Goal: Find specific page/section: Find specific page/section

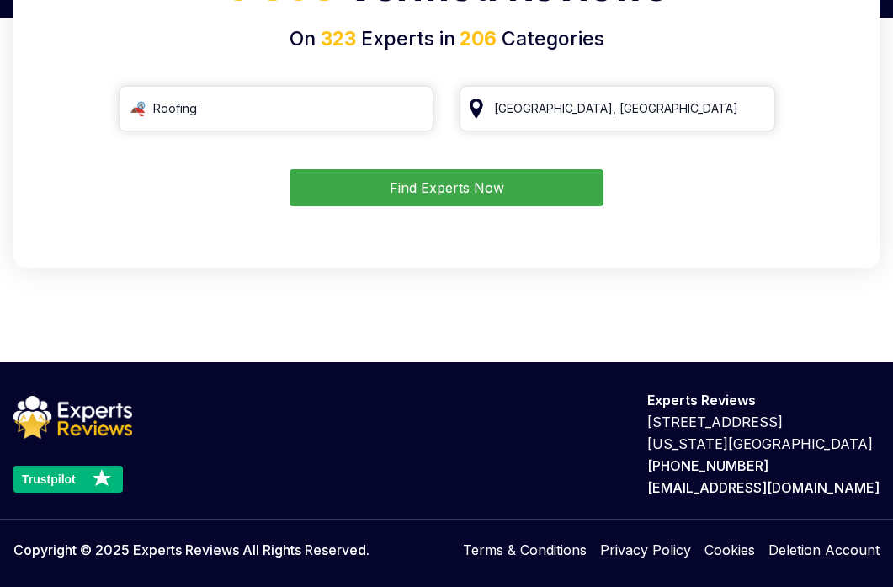
scroll to position [152, 0]
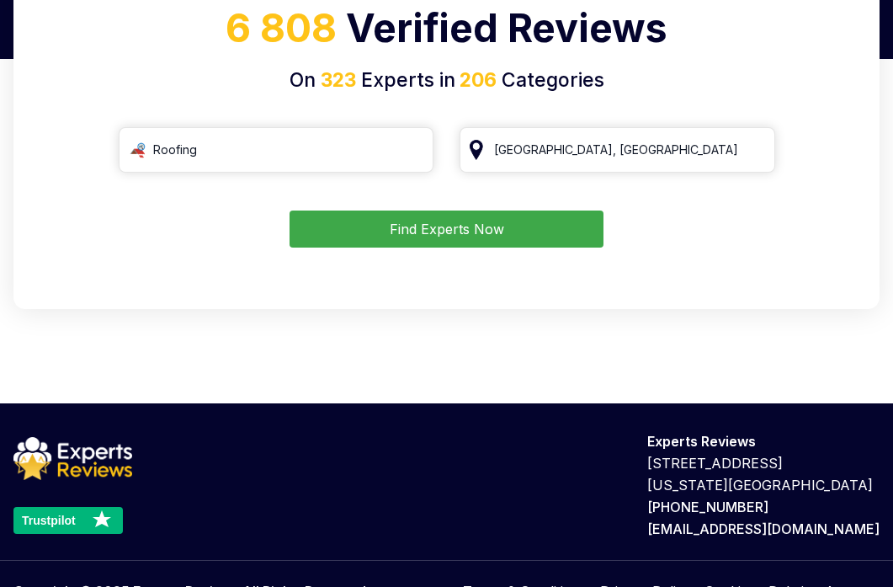
click at [389, 243] on button "Find Experts Now" at bounding box center [447, 229] width 314 height 37
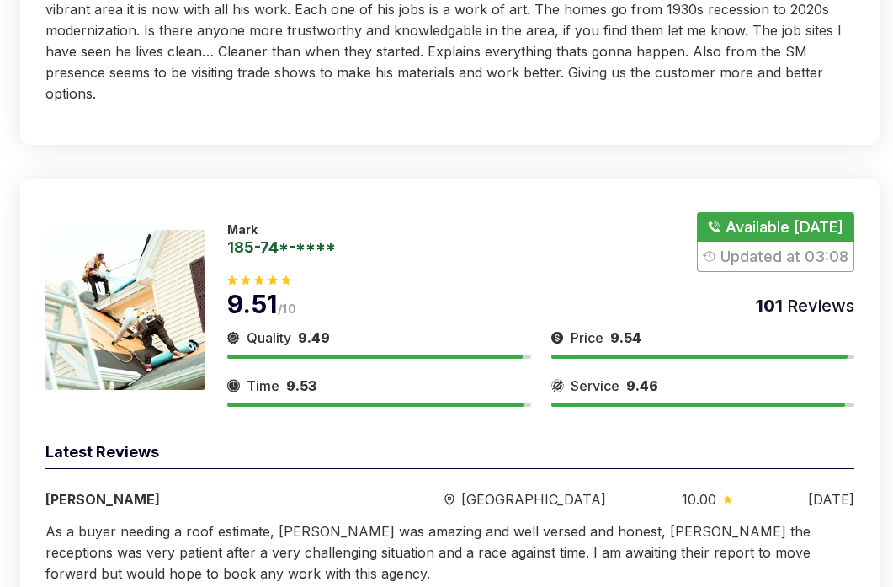
scroll to position [608, 0]
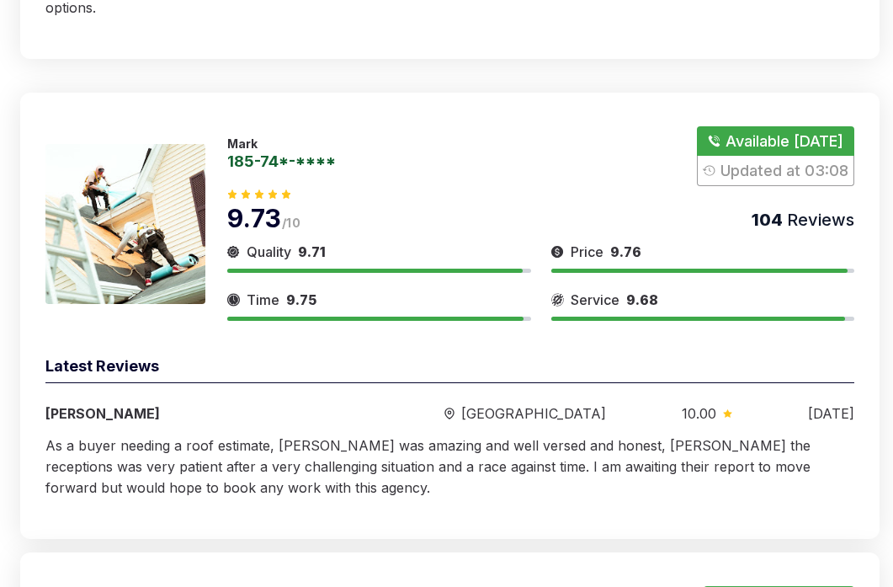
click at [148, 173] on img at bounding box center [125, 224] width 160 height 160
click at [243, 136] on p "Mark" at bounding box center [281, 143] width 109 height 14
